Goal: Task Accomplishment & Management: Manage account settings

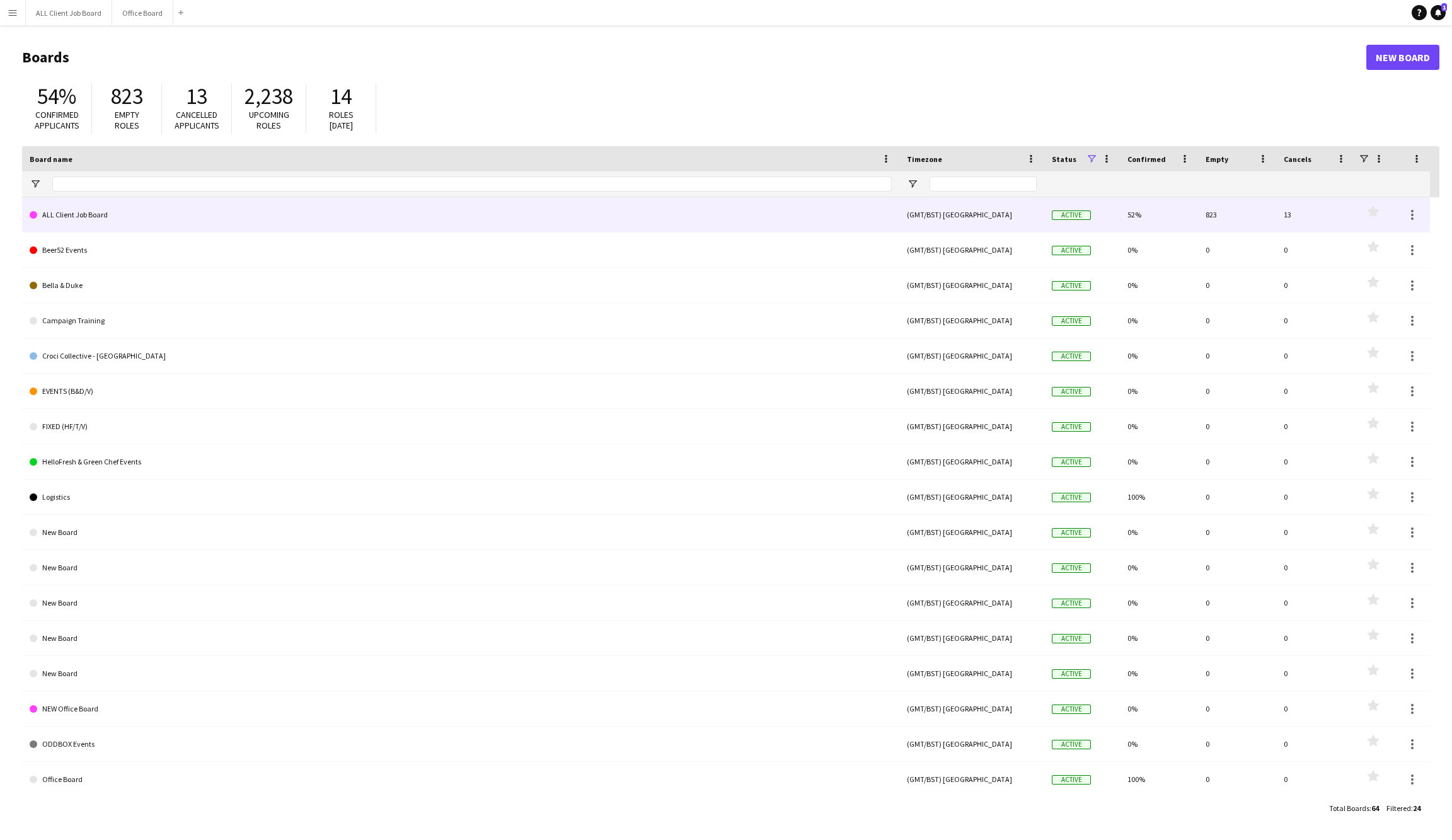
click at [121, 220] on link "ALL Client Job Board" at bounding box center [461, 215] width 862 height 35
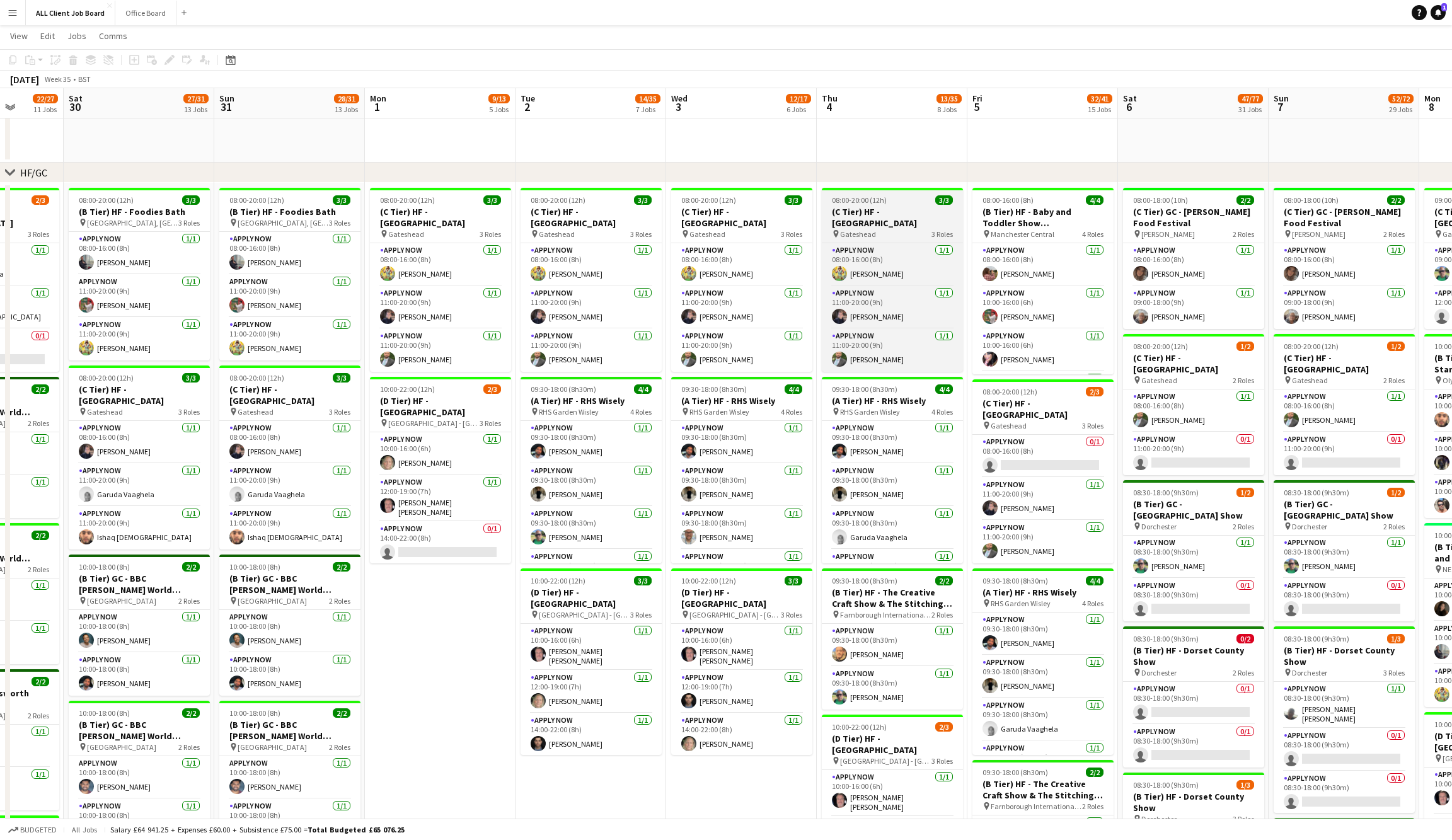
click at [906, 206] on h3 "(C Tier) HF - [GEOGRAPHIC_DATA]" at bounding box center [892, 217] width 141 height 22
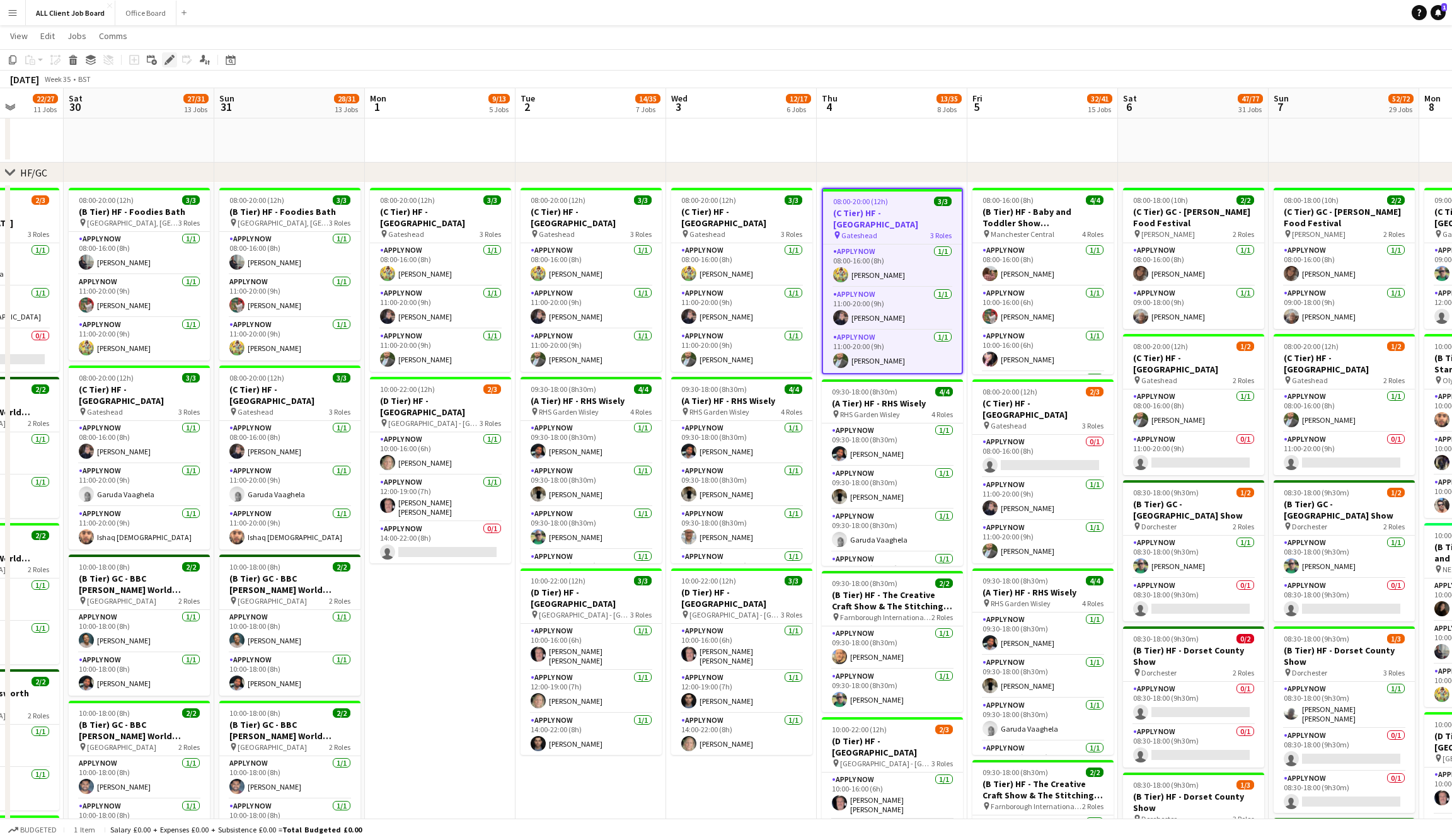
click at [169, 57] on icon "Edit" at bounding box center [170, 60] width 10 height 10
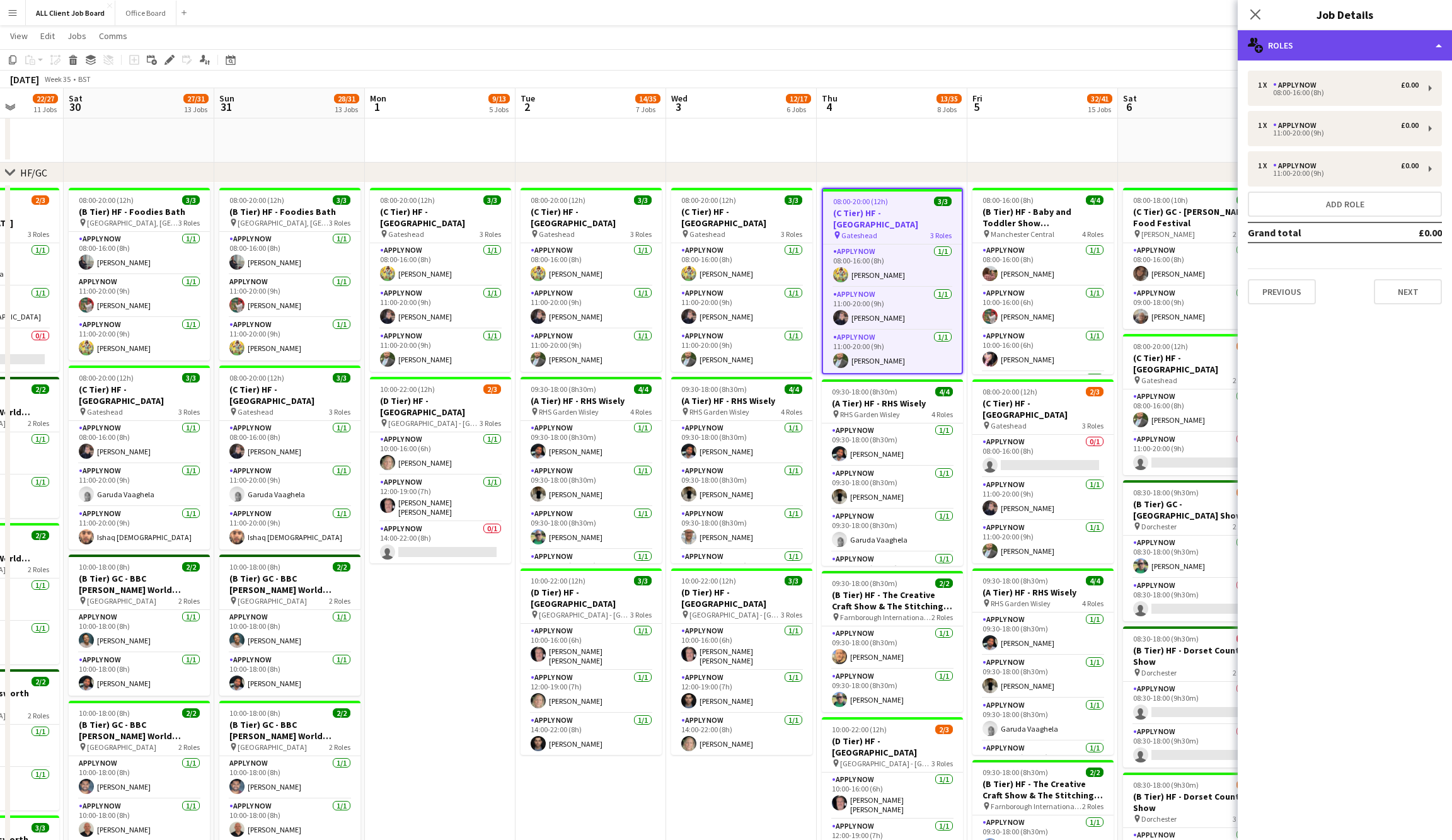
click at [1397, 49] on div "multiple-users-add Roles" at bounding box center [1345, 45] width 214 height 31
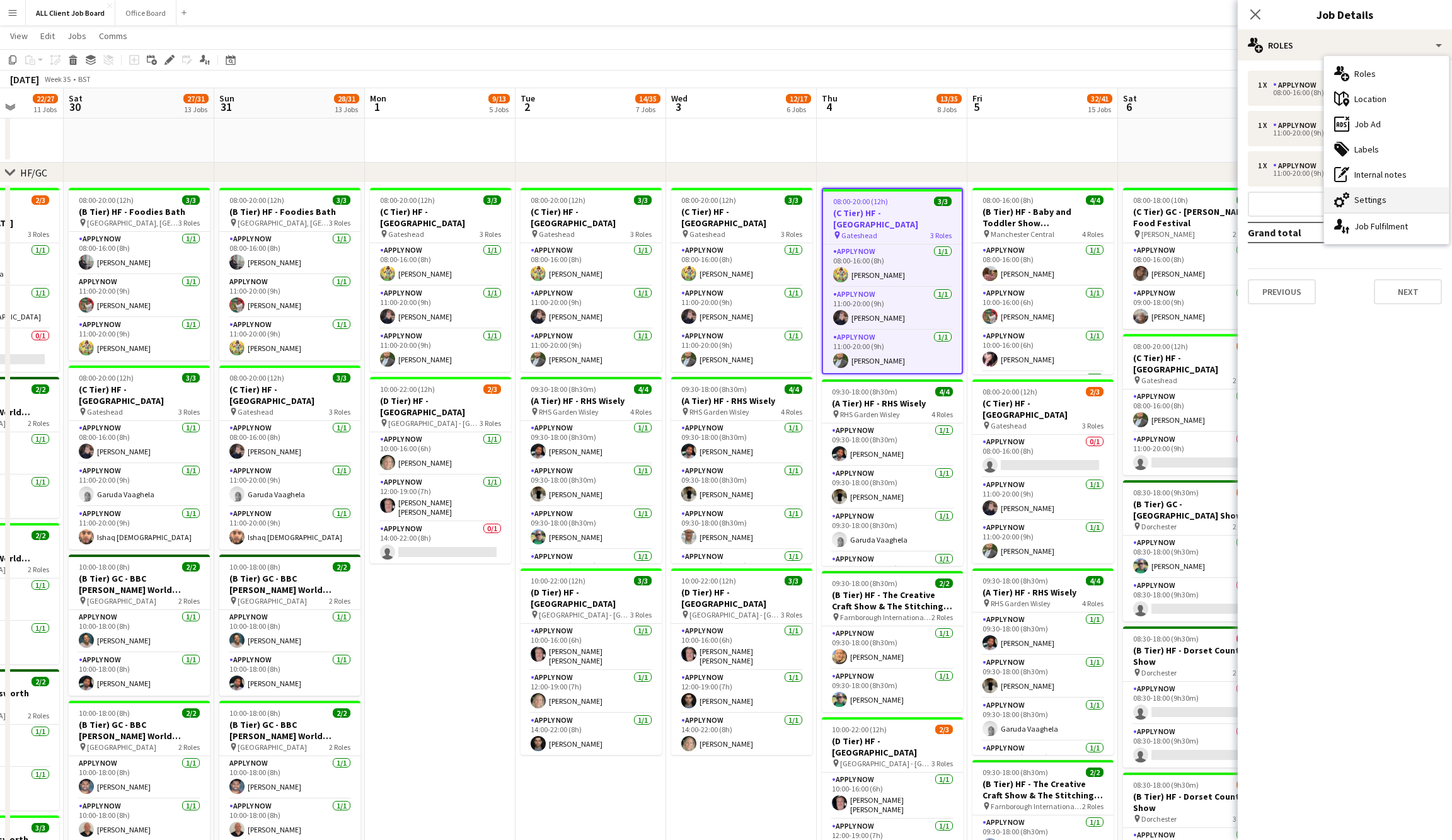
click at [1370, 205] on div "cog-double-3 Settings" at bounding box center [1386, 200] width 124 height 25
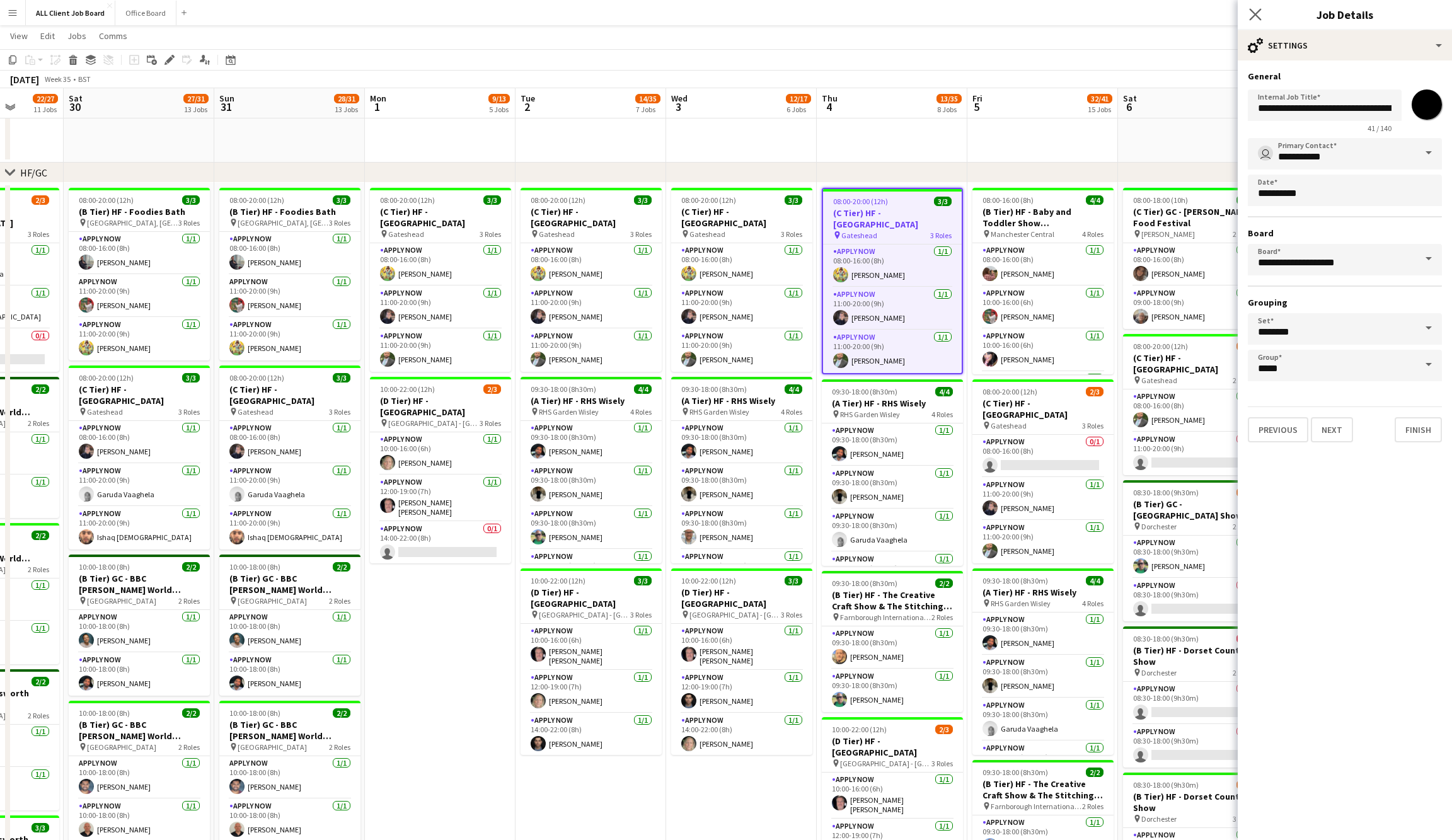
click at [1249, 14] on icon "Close pop-in" at bounding box center [1255, 14] width 12 height 12
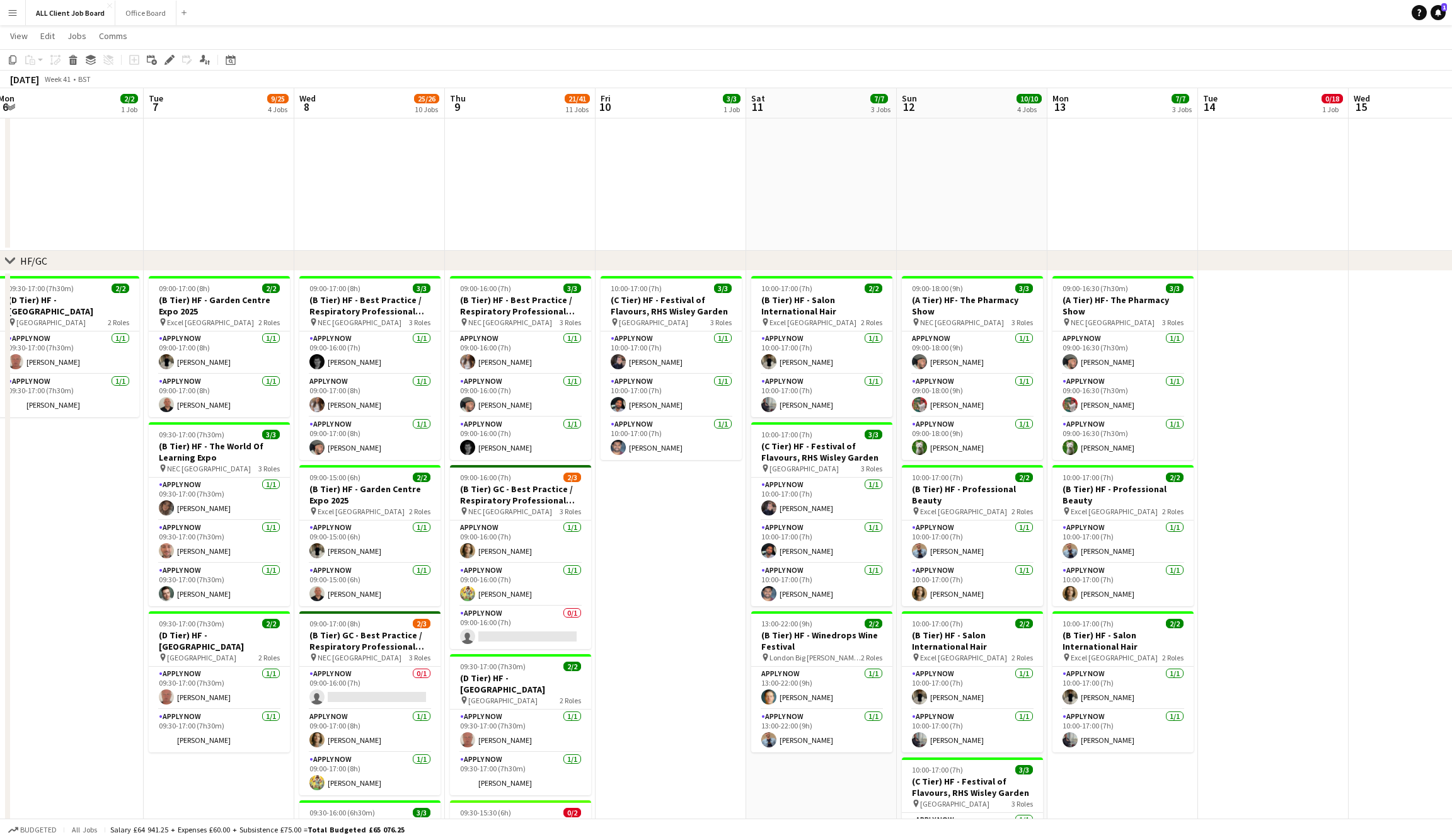
scroll to position [0, 459]
